Goal: Navigation & Orientation: Find specific page/section

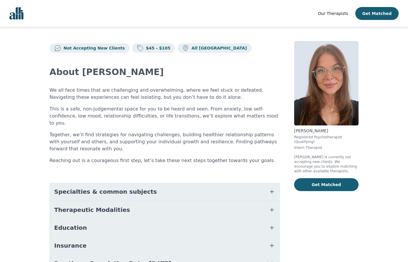
click at [18, 16] on img "Global" at bounding box center [16, 13] width 14 height 12
click at [335, 14] on span "Our Therapists" at bounding box center [333, 13] width 30 height 5
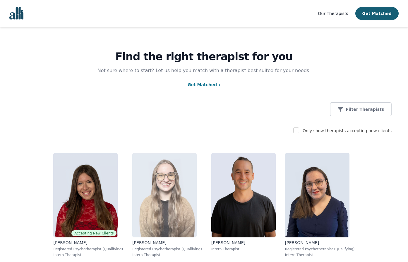
scroll to position [11, 0]
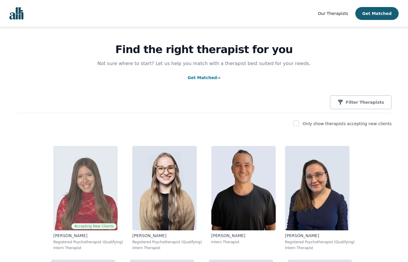
click at [65, 192] on img at bounding box center [85, 188] width 64 height 84
